Goal: Task Accomplishment & Management: Manage account settings

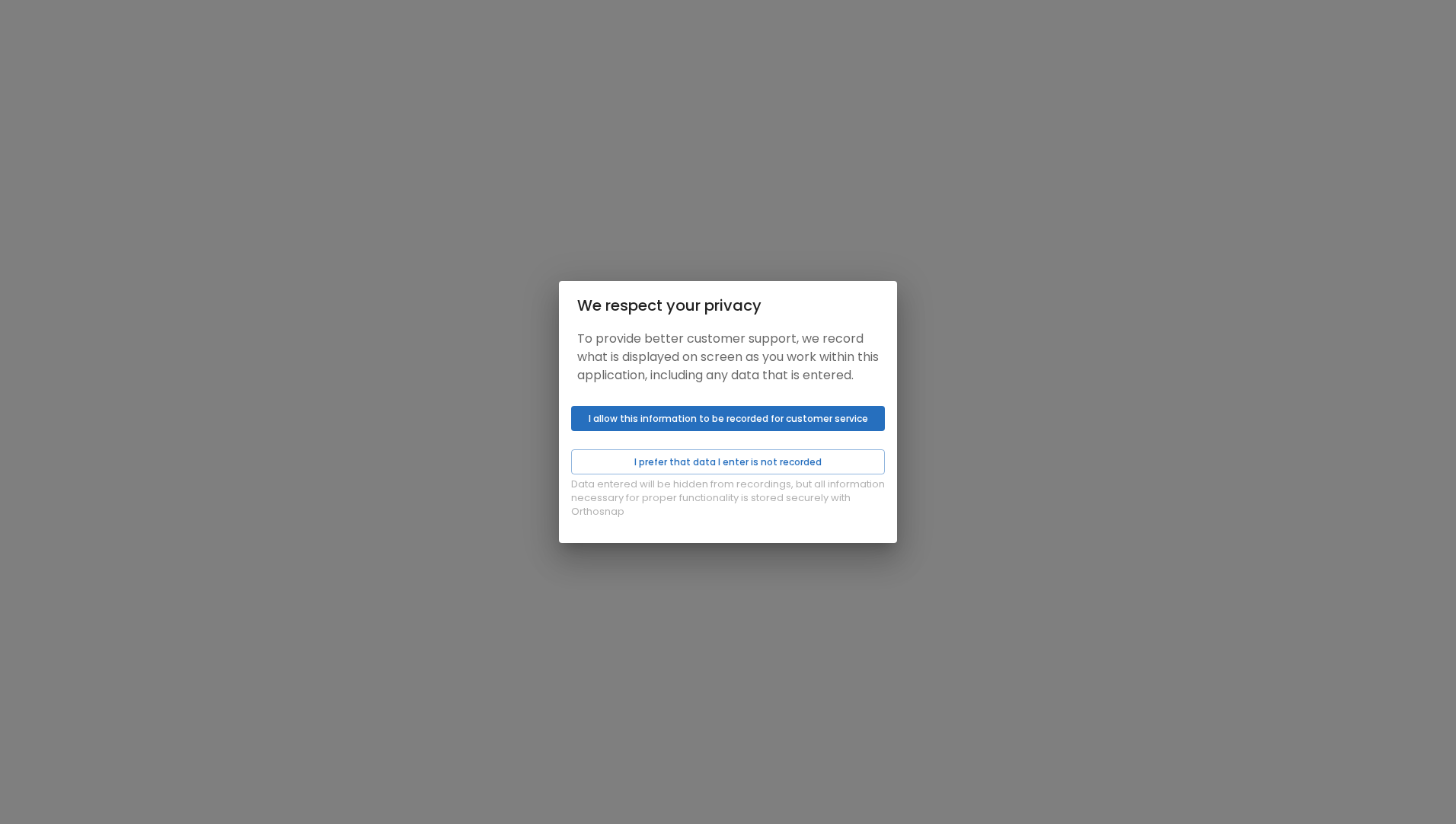
click at [741, 428] on button "I allow this information to be recorded for customer service" at bounding box center [728, 419] width 314 height 25
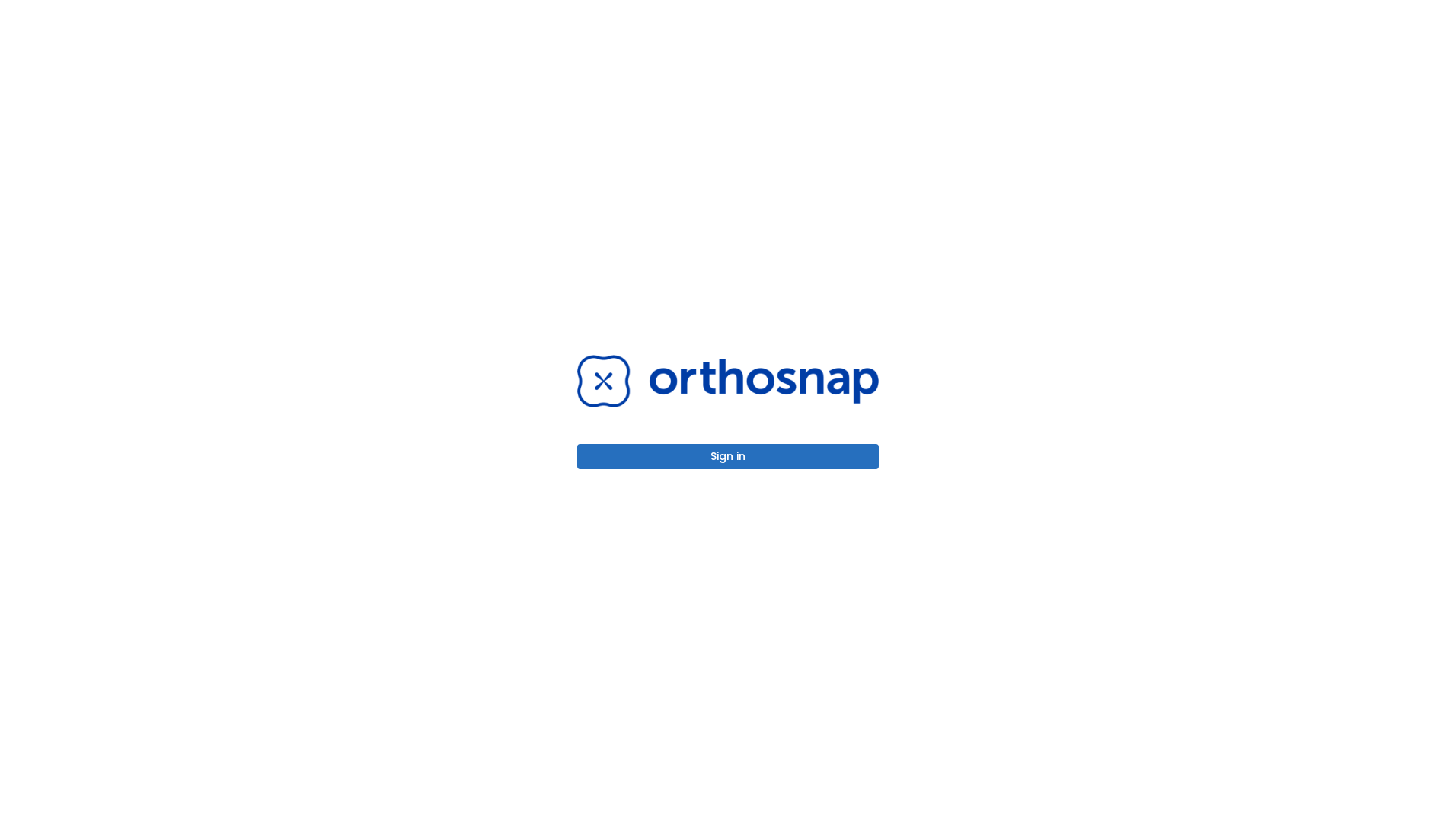
click at [736, 461] on button "Sign in" at bounding box center [728, 457] width 302 height 25
